Goal: Communication & Community: Answer question/provide support

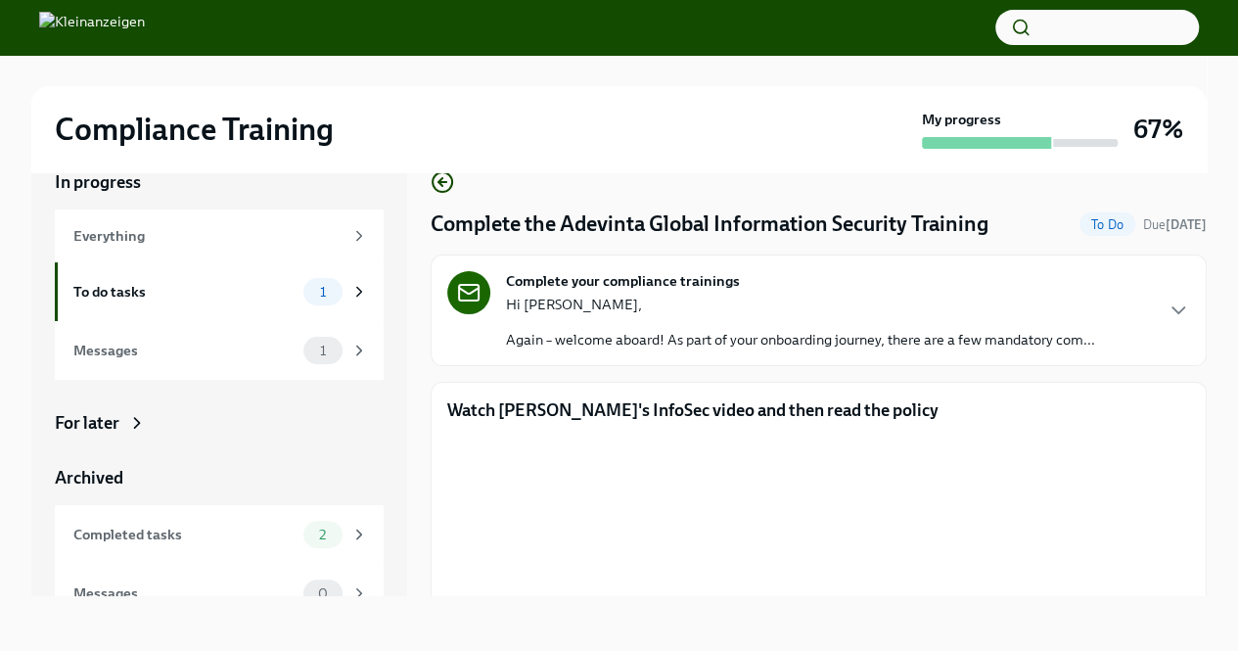
scroll to position [310, 0]
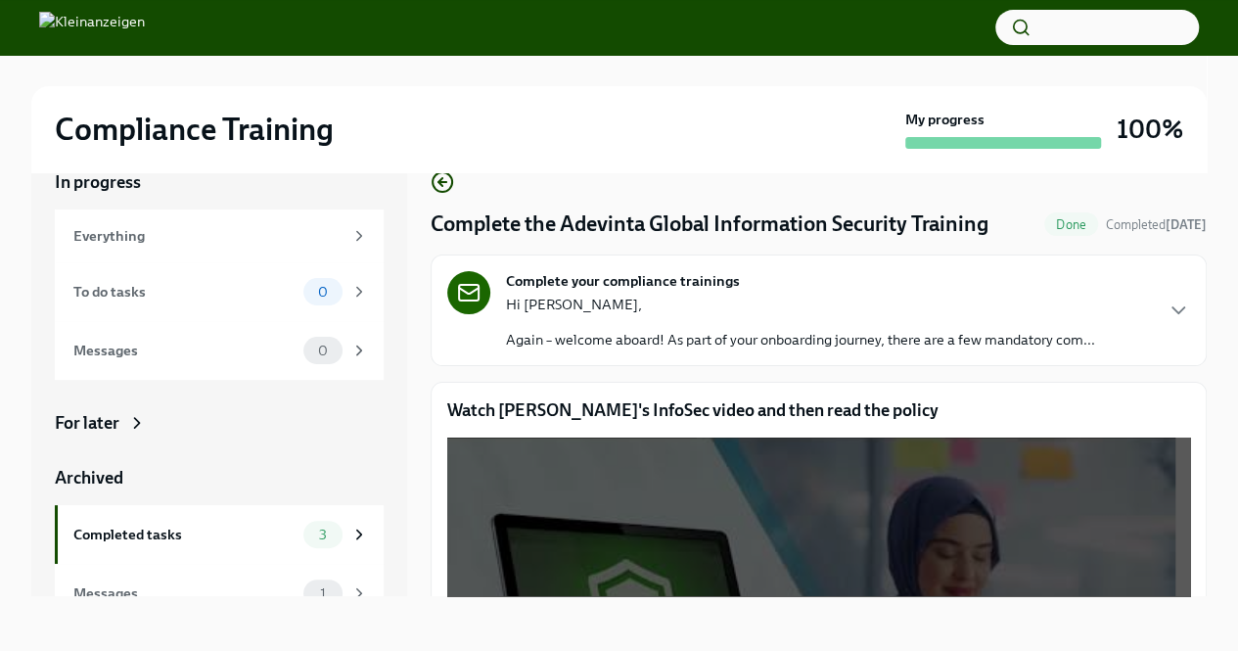
click at [385, 62] on div at bounding box center [618, 70] width 1175 height 31
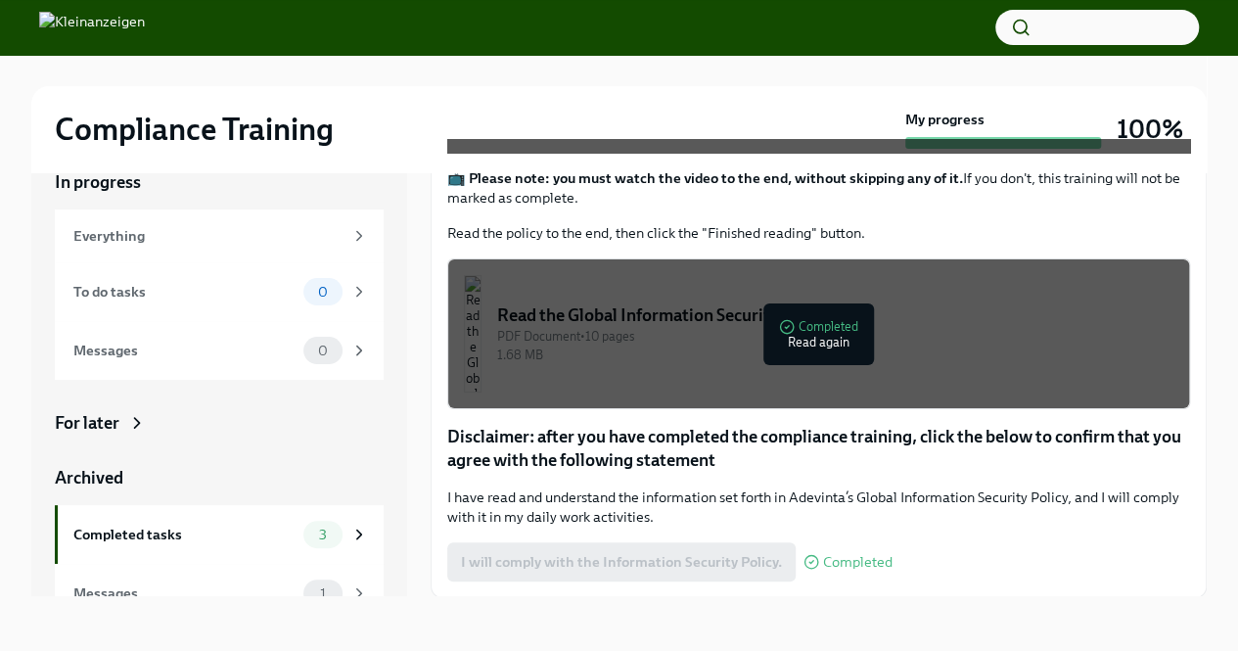
scroll to position [25, 0]
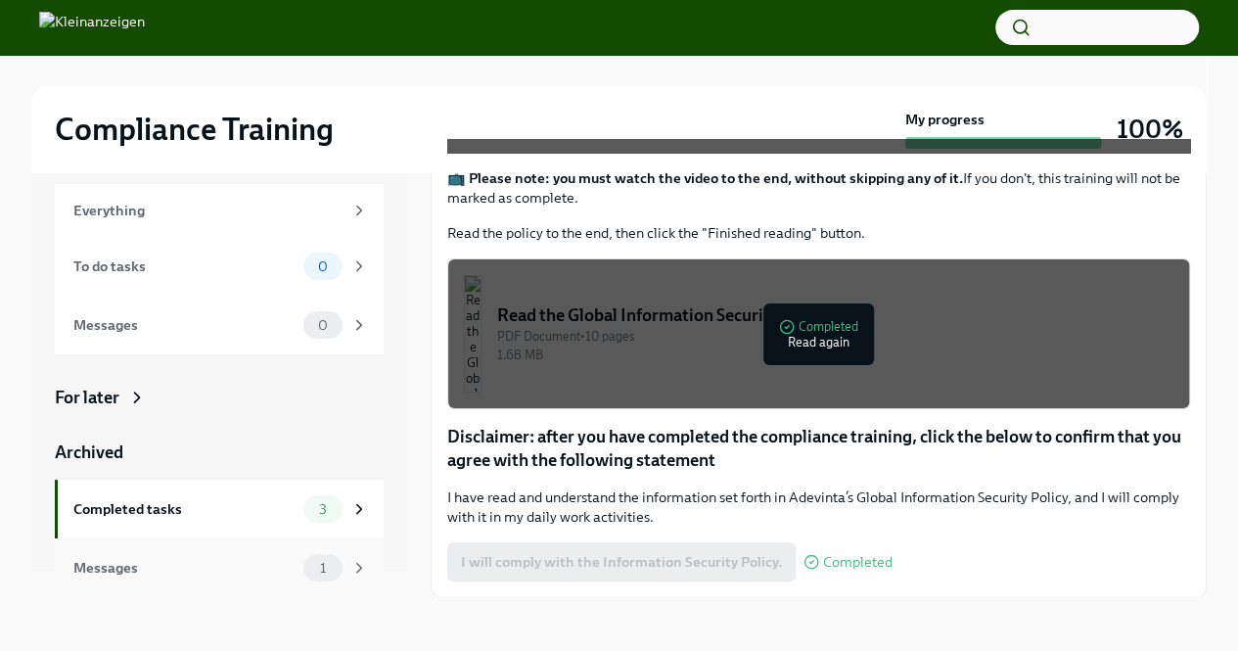
click at [176, 573] on div "Messages" at bounding box center [184, 568] width 222 height 22
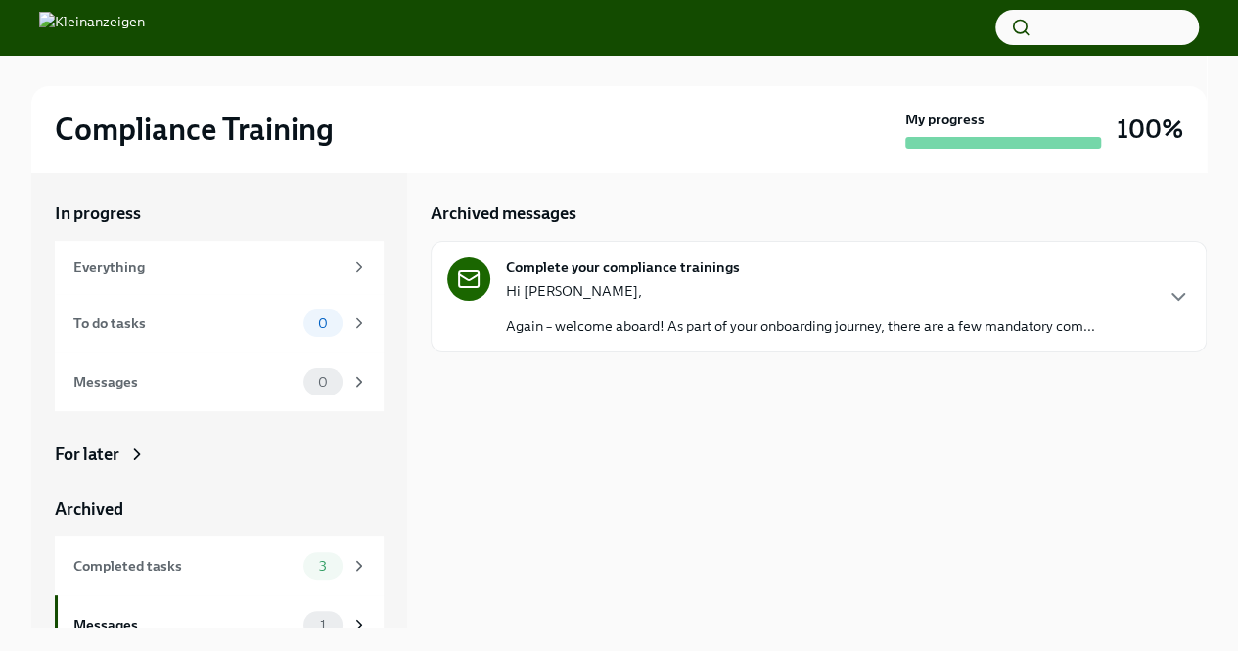
scroll to position [2, 0]
click at [754, 312] on div "Hi [PERSON_NAME], Again – welcome aboard! As part of your onboarding journey, t…" at bounding box center [800, 308] width 589 height 55
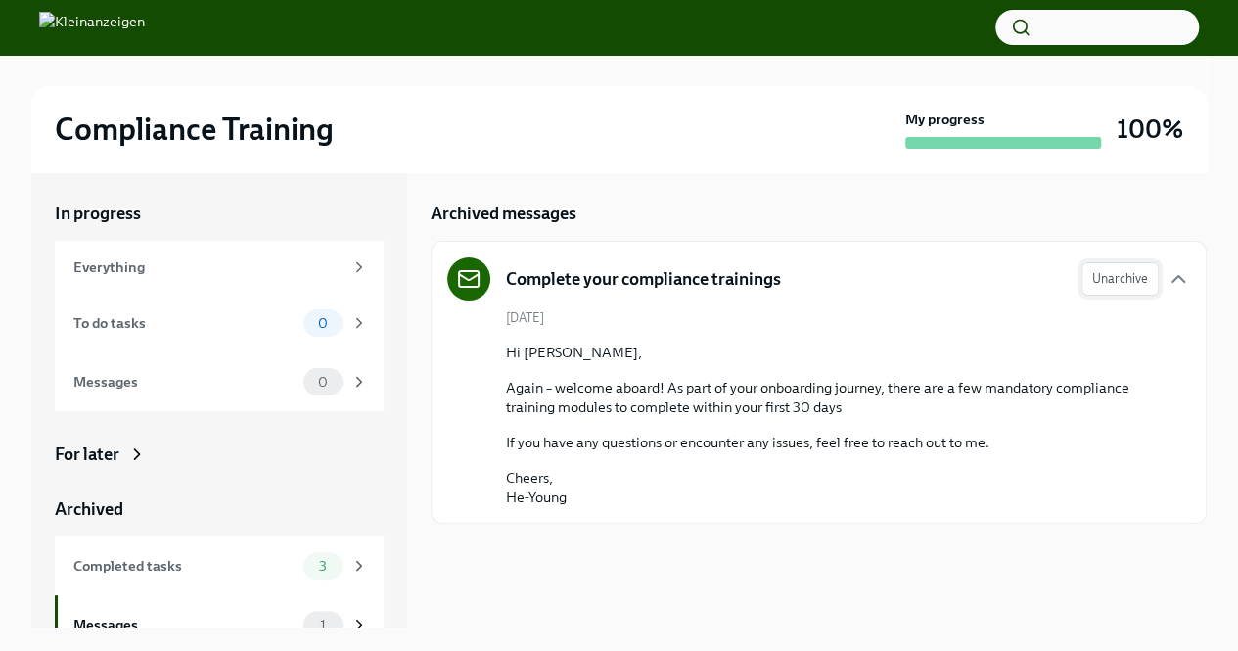
click at [1128, 288] on span "Unarchive" at bounding box center [1120, 279] width 56 height 20
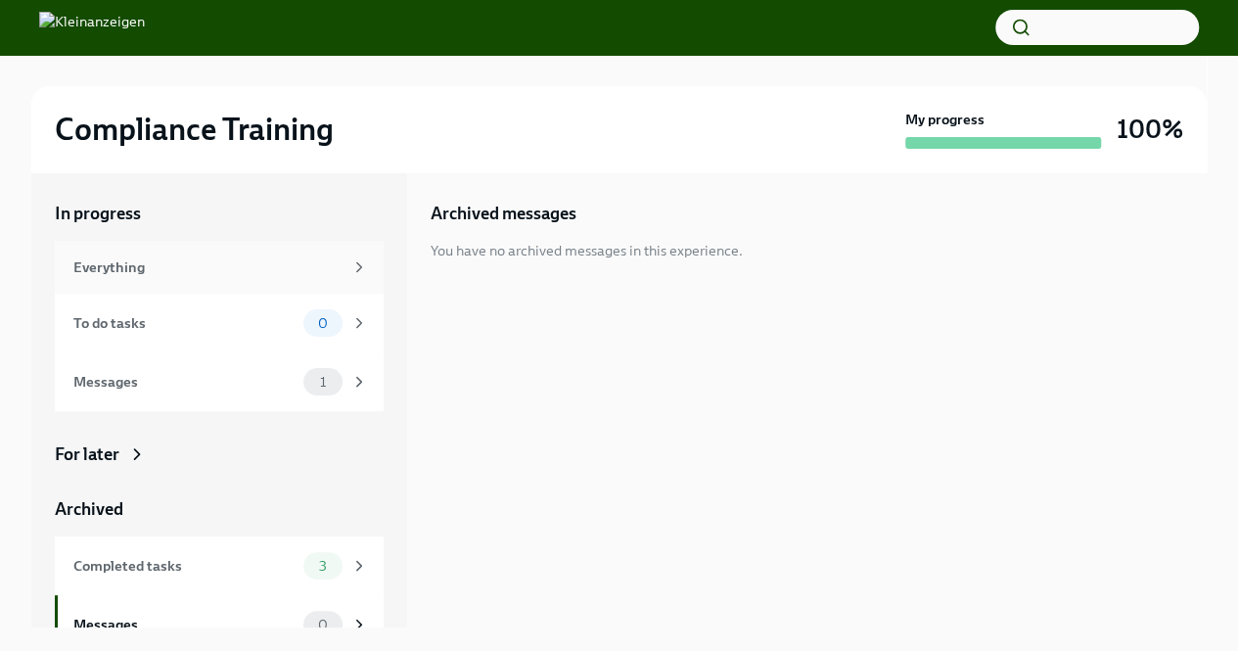
click at [248, 281] on div "Everything" at bounding box center [219, 267] width 329 height 53
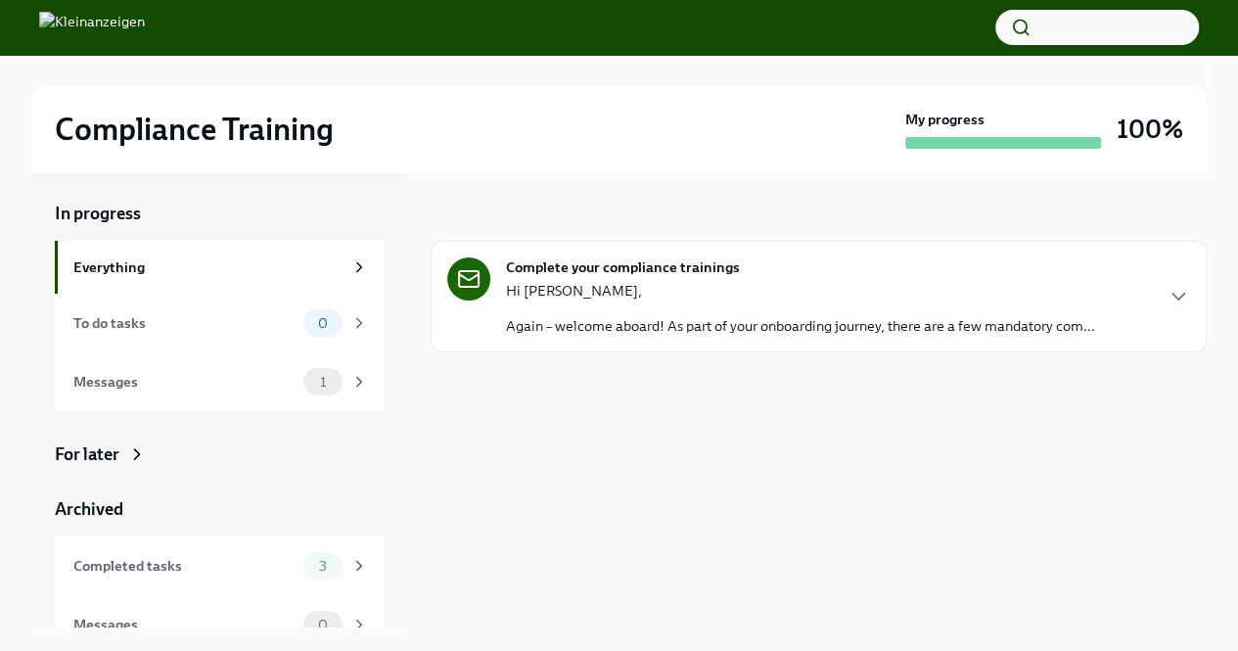
click at [654, 312] on div "Hi [PERSON_NAME], Again – welcome aboard! As part of your onboarding journey, t…" at bounding box center [800, 308] width 589 height 55
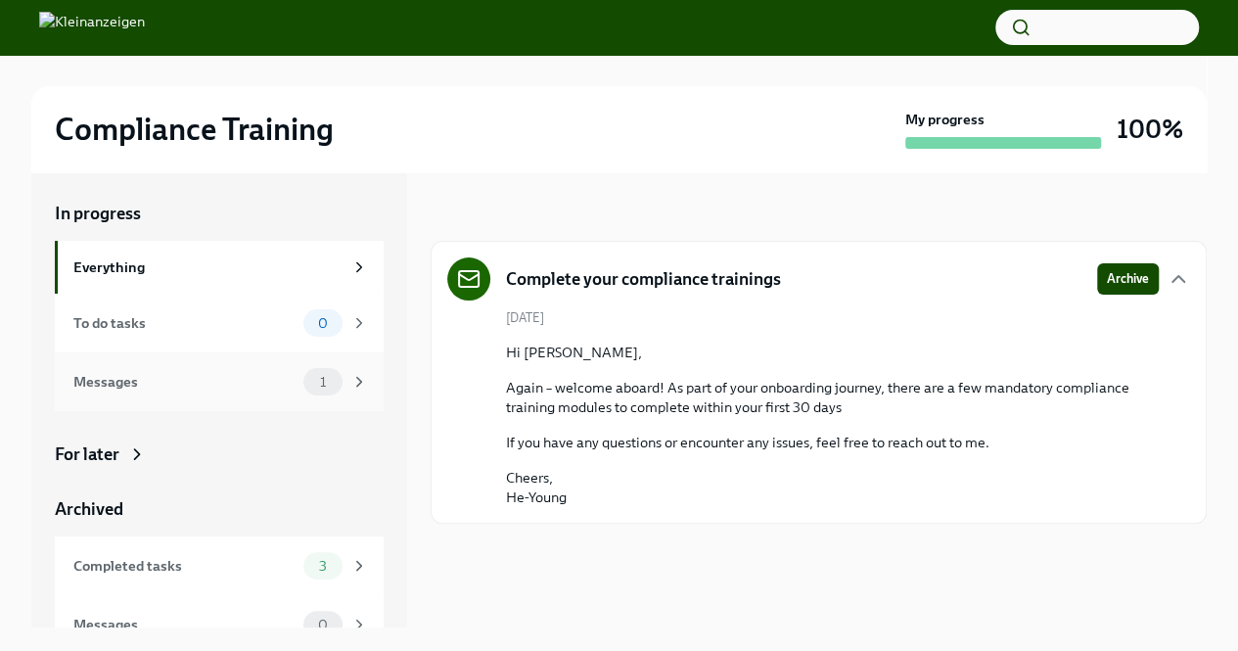
scroll to position [25, 0]
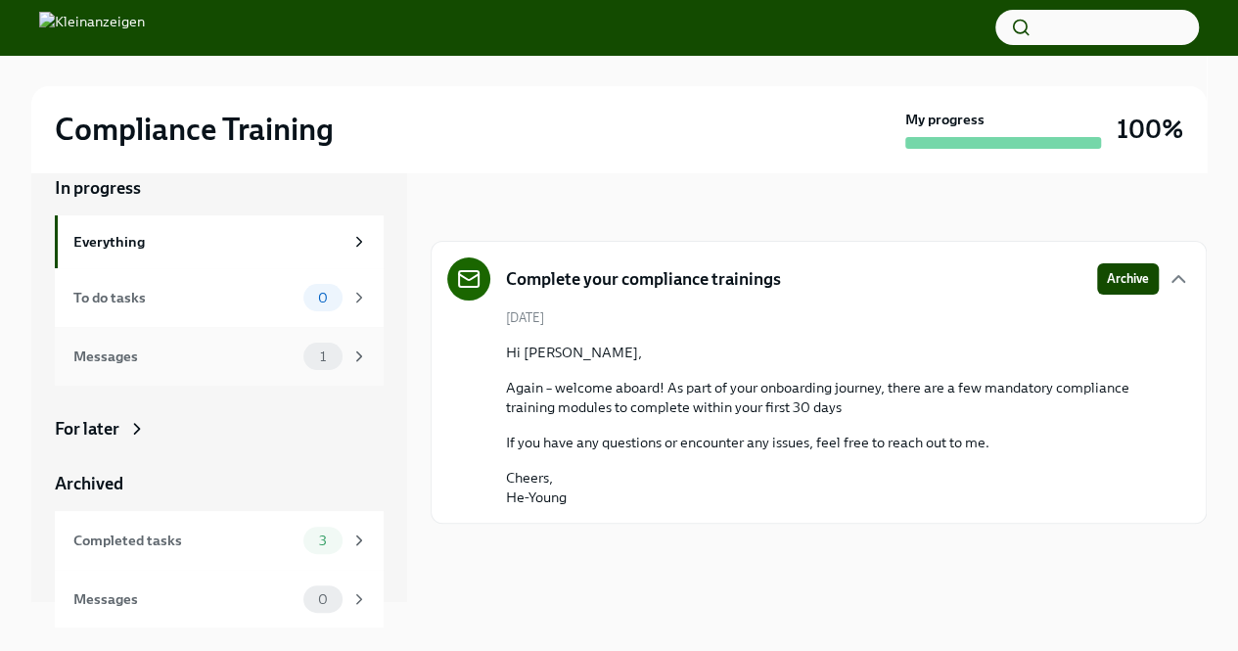
click at [211, 363] on div "Messages" at bounding box center [184, 356] width 222 height 22
